Goal: Find specific fact: Find specific fact

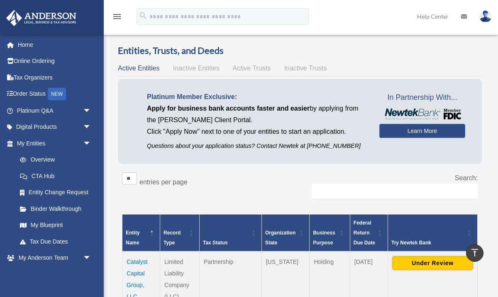
scroll to position [160, 0]
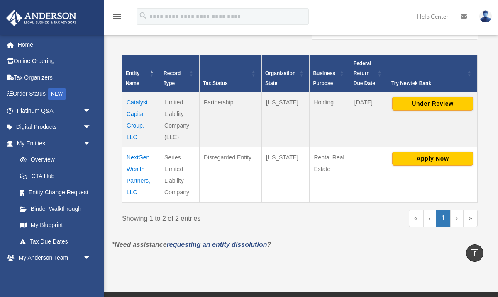
click at [138, 109] on td "Catalyst Capital Group, LLC" at bounding box center [141, 120] width 38 height 56
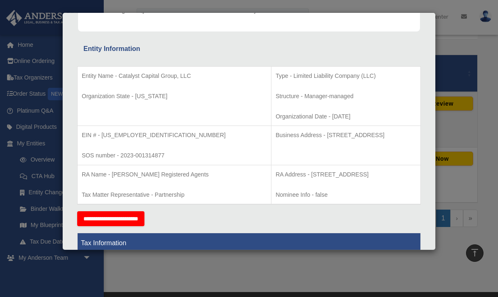
scroll to position [129, 0]
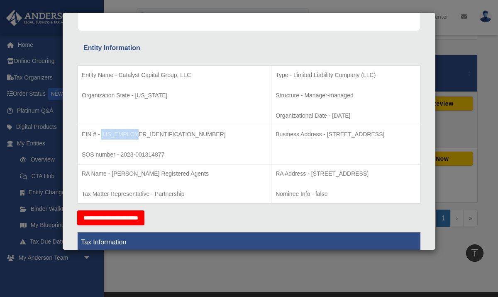
drag, startPoint x: 101, startPoint y: 134, endPoint x: 134, endPoint y: 136, distance: 32.8
click at [134, 136] on p "EIN # - [US_EMPLOYER_IDENTIFICATION_NUMBER]" at bounding box center [174, 134] width 185 height 10
copy p "[US_EMPLOYER_IDENTIFICATION_NUMBER]"
click at [455, 46] on div "Details × Articles Sent Organizational Date" at bounding box center [249, 148] width 498 height 297
click at [471, 136] on div "Details × Articles Sent Organizational Date" at bounding box center [249, 148] width 498 height 297
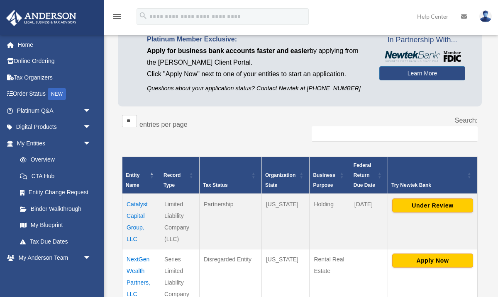
scroll to position [0, 0]
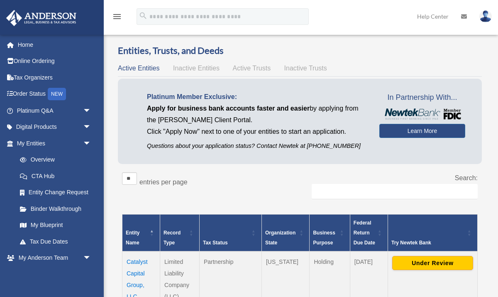
click at [190, 68] on span "Inactive Entities" at bounding box center [196, 68] width 46 height 7
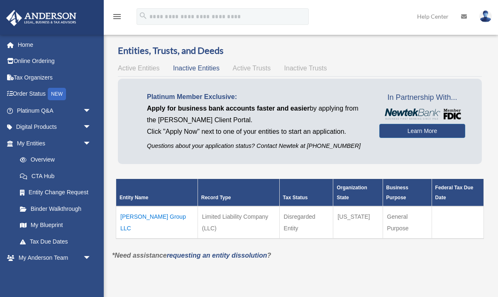
click at [144, 207] on td "[PERSON_NAME] Group LLC" at bounding box center [157, 223] width 82 height 32
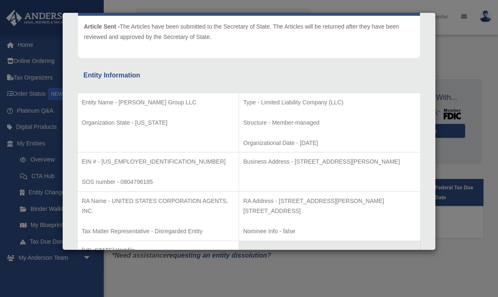
scroll to position [107, 0]
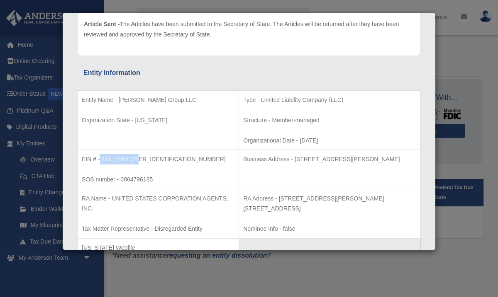
drag, startPoint x: 135, startPoint y: 157, endPoint x: 100, endPoint y: 159, distance: 34.9
click at [100, 159] on p "EIN # - [US_EMPLOYER_IDENTIFICATION_NUMBER]" at bounding box center [158, 159] width 153 height 10
copy p "[US_EMPLOYER_IDENTIFICATION_NUMBER]"
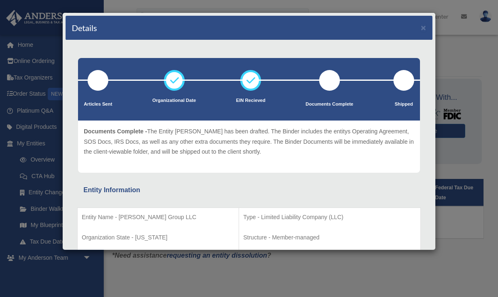
click at [453, 51] on div "Details × Articles Sent Organizational Date" at bounding box center [249, 148] width 498 height 297
click at [422, 28] on button "×" at bounding box center [423, 27] width 5 height 9
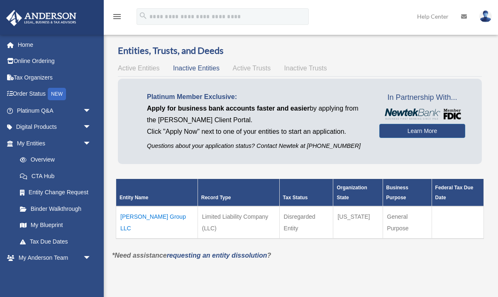
click at [152, 69] on span "Active Entities" at bounding box center [138, 68] width 41 height 7
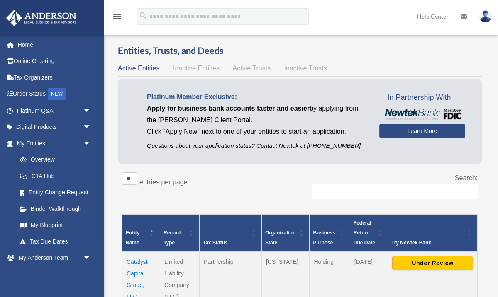
click at [192, 68] on span "Inactive Entities" at bounding box center [196, 68] width 46 height 7
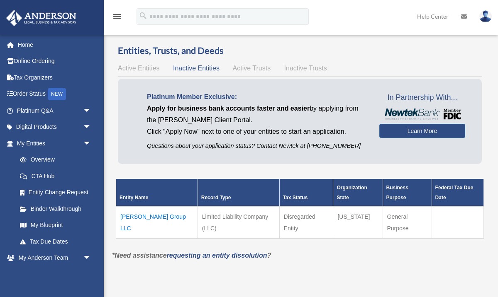
click at [147, 208] on td "[PERSON_NAME] Group LLC" at bounding box center [157, 223] width 82 height 32
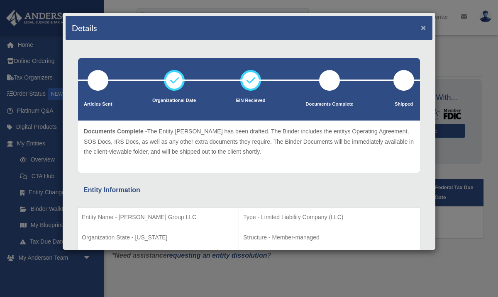
click at [423, 27] on button "×" at bounding box center [423, 27] width 5 height 9
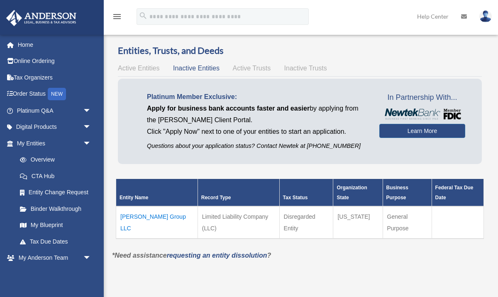
click at [147, 67] on span "Active Entities" at bounding box center [138, 68] width 41 height 7
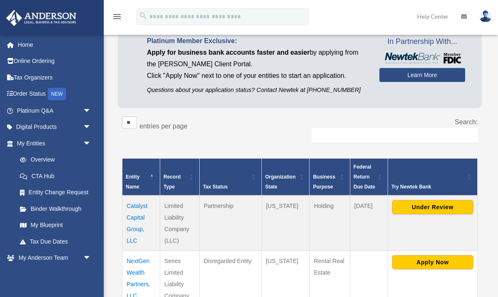
scroll to position [58, 0]
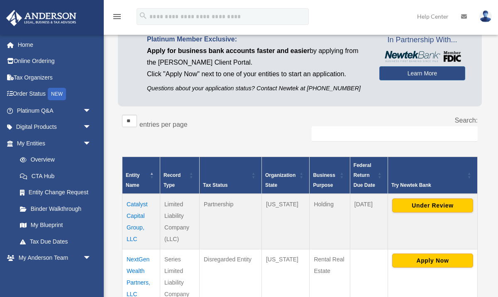
click at [138, 214] on td "Catalyst Capital Group, LLC" at bounding box center [141, 222] width 38 height 56
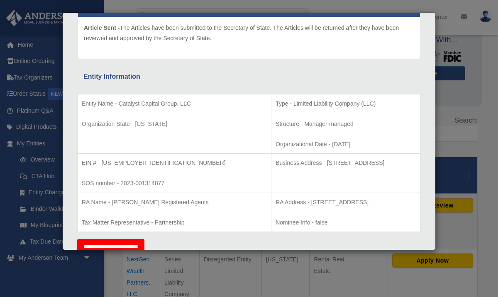
scroll to position [106, 0]
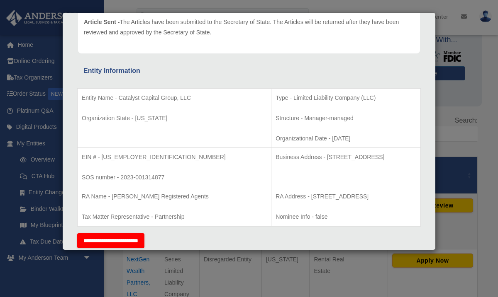
drag, startPoint x: 267, startPoint y: 156, endPoint x: 371, endPoint y: 157, distance: 104.1
click at [371, 157] on p "Business Address - [STREET_ADDRESS]" at bounding box center [345, 157] width 141 height 10
copy p "[STREET_ADDRESS]"
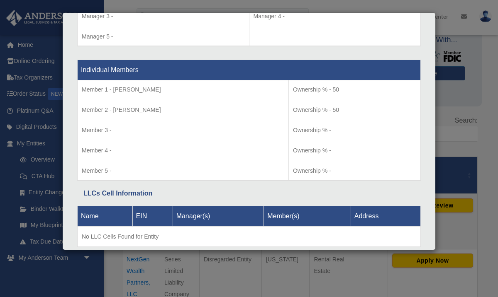
scroll to position [856, 0]
